Goal: Information Seeking & Learning: Learn about a topic

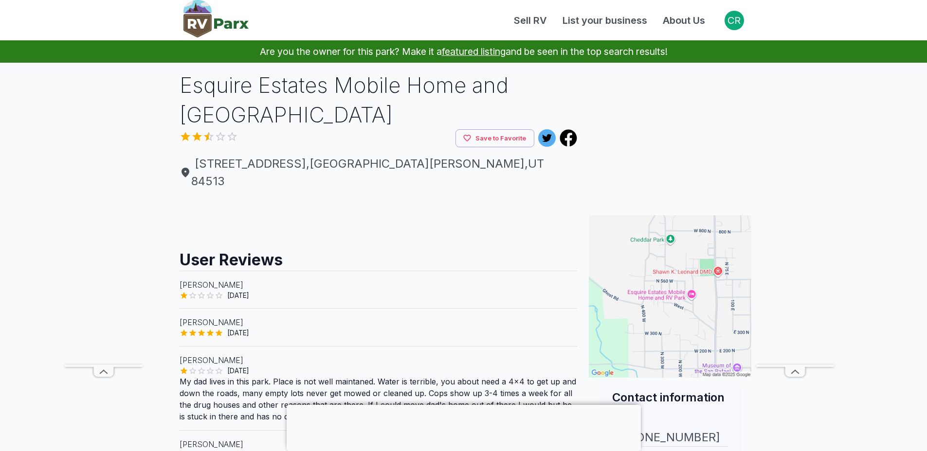
click at [158, 187] on main "Are you the owner for this park? Make it a featured listing and be seen in the …" at bounding box center [463, 454] width 927 height 829
